Goal: Information Seeking & Learning: Learn about a topic

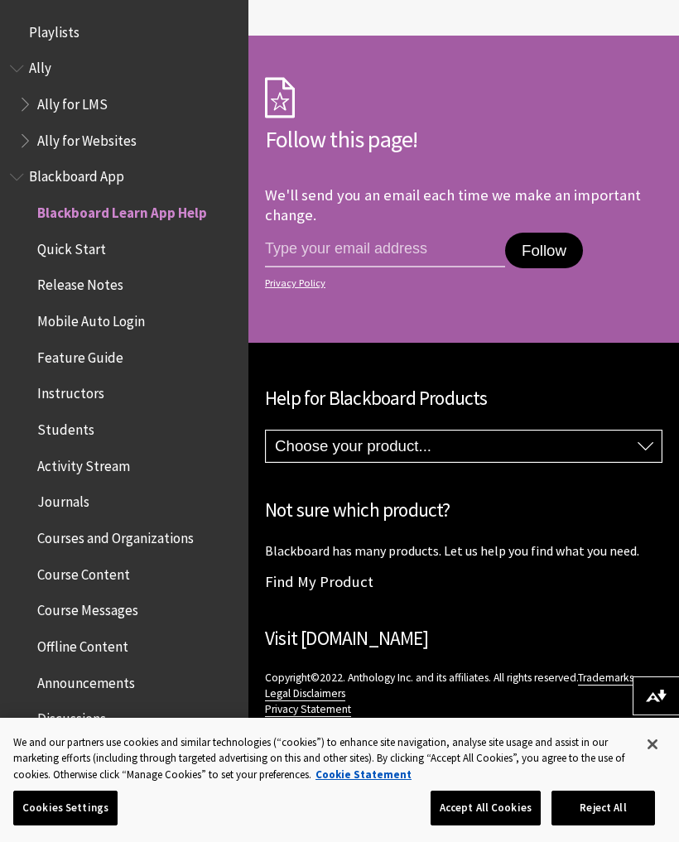
scroll to position [171, 0]
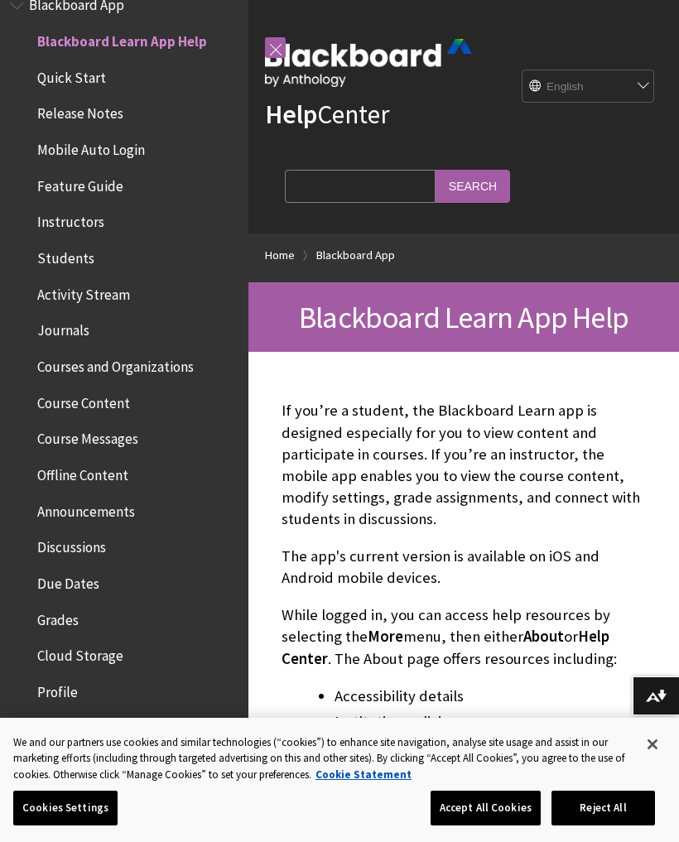
scroll to position [1606, 0]
